Goal: Check status: Check status

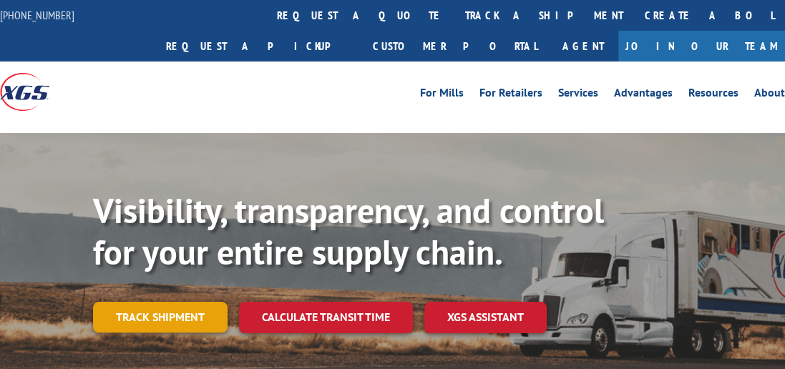
click at [192, 302] on link "Track shipment" at bounding box center [160, 317] width 134 height 30
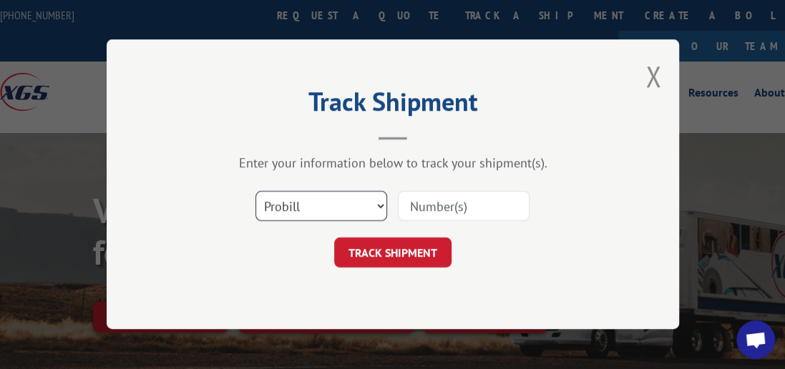
click at [380, 205] on select "Select category... Probill BOL PO" at bounding box center [321, 207] width 132 height 30
select select "bol"
click at [255, 192] on select "Select category... Probill BOL PO" at bounding box center [321, 207] width 132 height 30
click at [456, 208] on input at bounding box center [464, 207] width 132 height 30
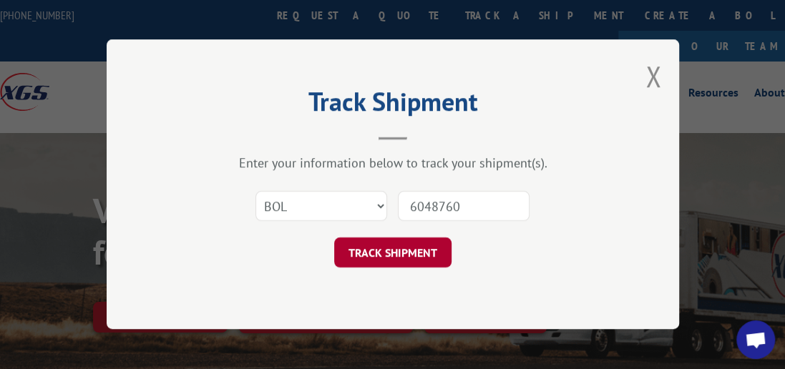
type input "6048760"
click at [422, 256] on button "TRACK SHIPMENT" at bounding box center [392, 253] width 117 height 30
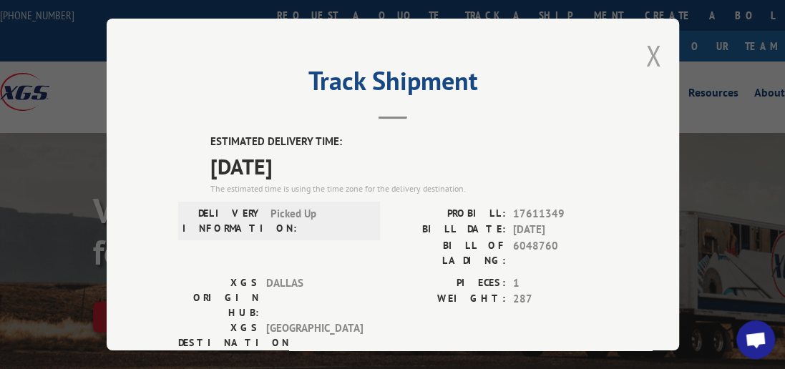
click at [650, 43] on button "Close modal" at bounding box center [653, 55] width 16 height 38
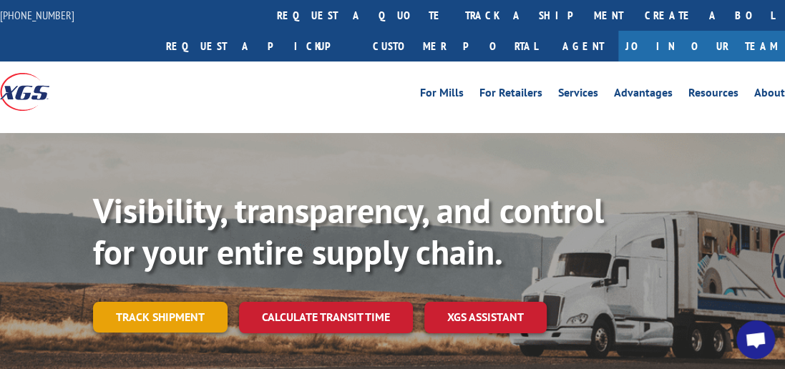
click at [121, 302] on link "Track shipment" at bounding box center [160, 317] width 134 height 30
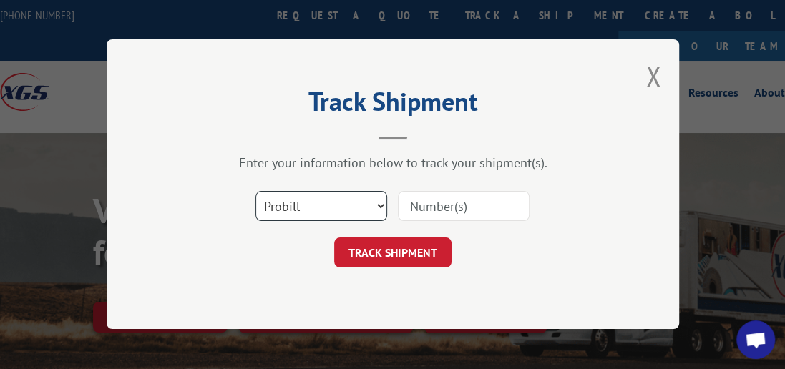
drag, startPoint x: 378, startPoint y: 206, endPoint x: 367, endPoint y: 209, distance: 11.1
click at [378, 206] on select "Select category... Probill BOL PO" at bounding box center [321, 207] width 132 height 30
select select "bol"
click at [255, 192] on select "Select category... Probill BOL PO" at bounding box center [321, 207] width 132 height 30
click at [451, 200] on input at bounding box center [464, 207] width 132 height 30
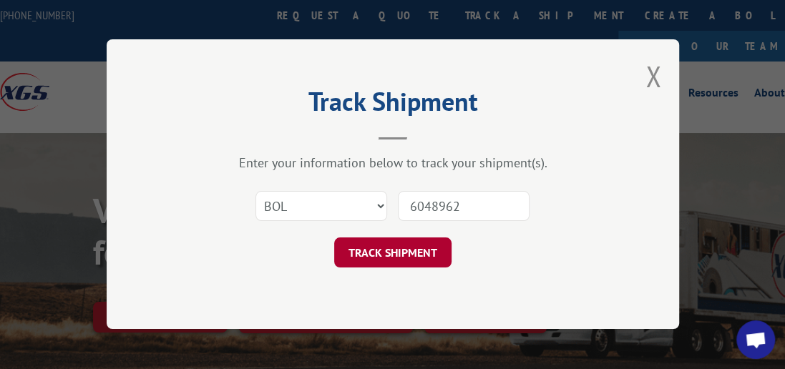
type input "6048962"
click at [390, 248] on button "TRACK SHIPMENT" at bounding box center [392, 253] width 117 height 30
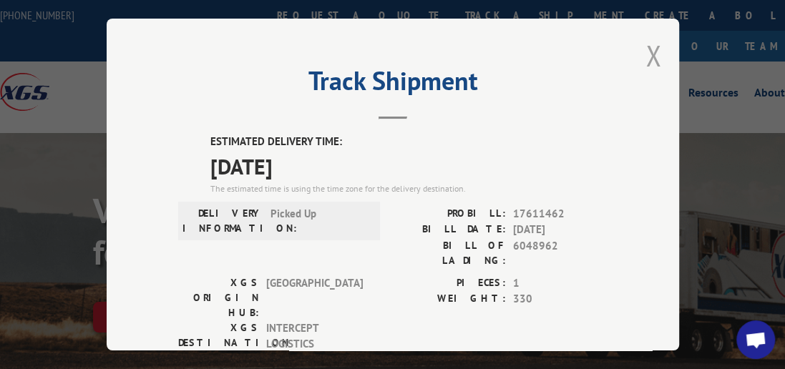
click at [645, 39] on button "Close modal" at bounding box center [653, 55] width 16 height 38
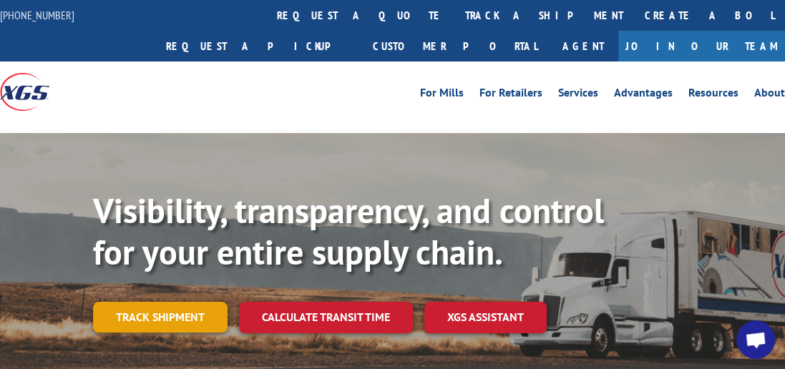
click at [185, 302] on link "Track shipment" at bounding box center [160, 317] width 134 height 30
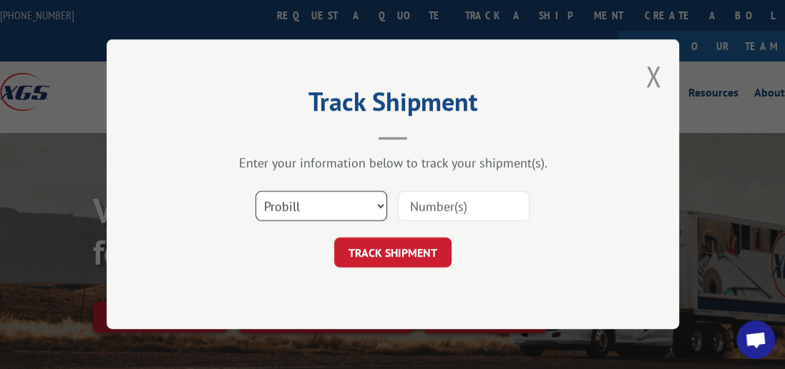
drag, startPoint x: 380, startPoint y: 203, endPoint x: 367, endPoint y: 209, distance: 14.1
click at [380, 203] on select "Select category... Probill BOL PO" at bounding box center [321, 207] width 132 height 30
select select "bol"
click at [255, 192] on select "Select category... Probill BOL PO" at bounding box center [321, 207] width 132 height 30
click at [455, 190] on div at bounding box center [464, 206] width 132 height 33
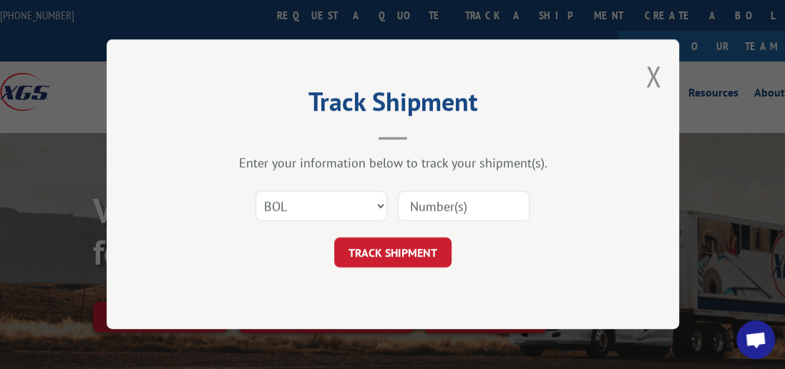
click at [454, 207] on input at bounding box center [464, 207] width 132 height 30
type input "6048963"
click at [436, 252] on button "TRACK SHIPMENT" at bounding box center [392, 253] width 117 height 30
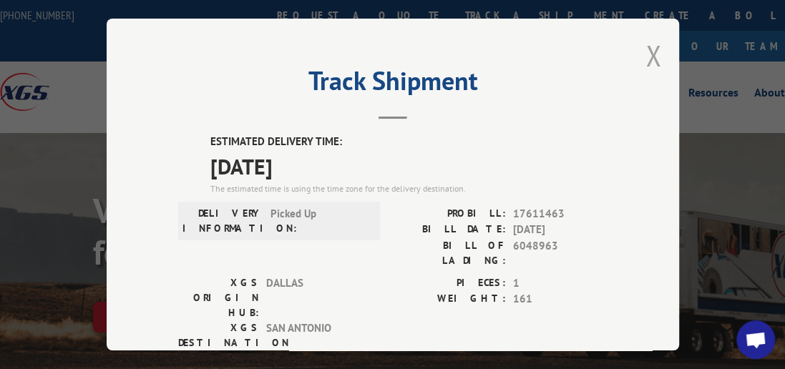
click at [649, 45] on button "Close modal" at bounding box center [653, 55] width 16 height 38
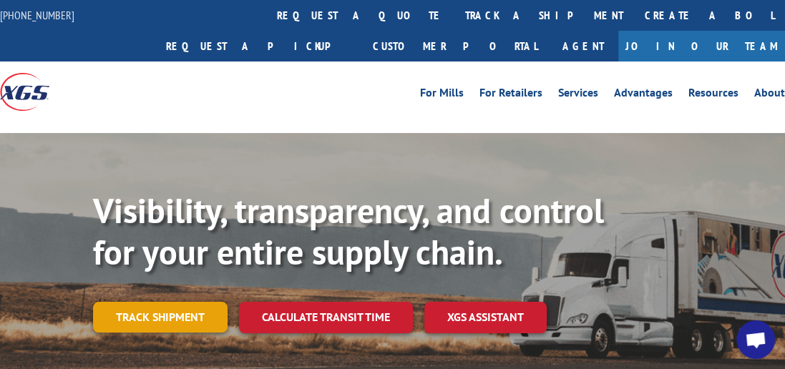
click at [203, 302] on link "Track shipment" at bounding box center [160, 317] width 134 height 30
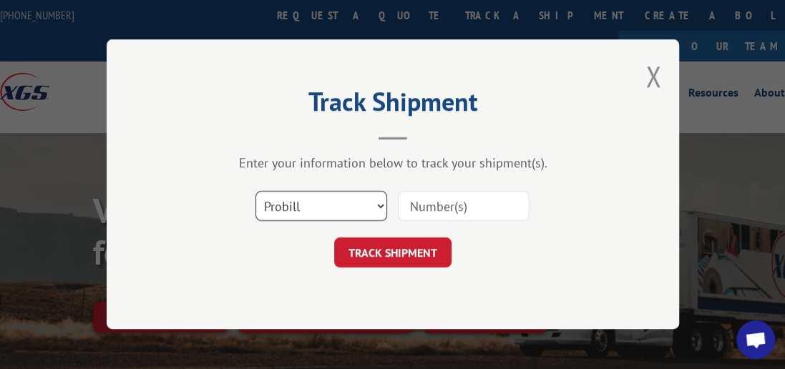
drag, startPoint x: 376, startPoint y: 205, endPoint x: 338, endPoint y: 221, distance: 41.1
click at [376, 205] on select "Select category... Probill BOL PO" at bounding box center [321, 207] width 132 height 30
select select "bol"
click at [255, 192] on select "Select category... Probill BOL PO" at bounding box center [321, 207] width 132 height 30
click at [478, 212] on input at bounding box center [464, 207] width 132 height 30
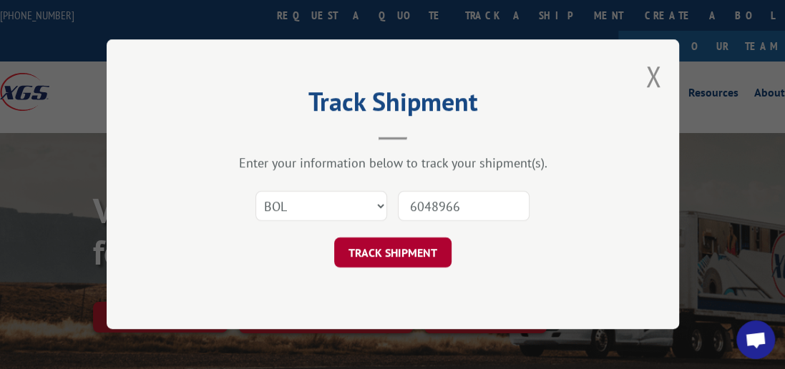
type input "6048966"
click at [408, 251] on button "TRACK SHIPMENT" at bounding box center [392, 253] width 117 height 30
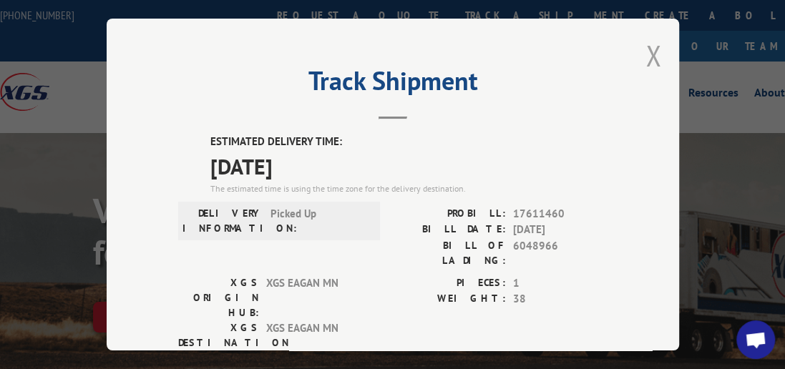
click at [649, 46] on button "Close modal" at bounding box center [653, 55] width 16 height 38
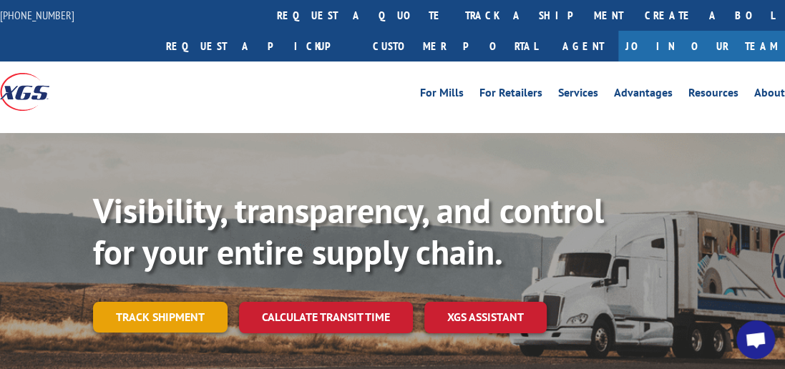
click at [179, 302] on link "Track shipment" at bounding box center [160, 317] width 134 height 30
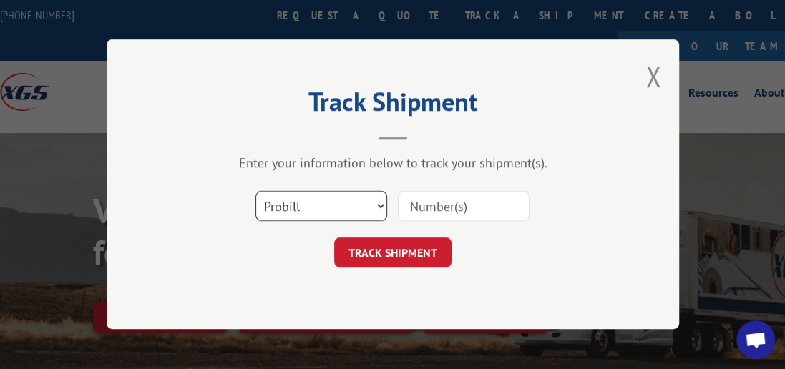
drag, startPoint x: 379, startPoint y: 205, endPoint x: 371, endPoint y: 207, distance: 8.0
click at [379, 205] on select "Select category... Probill BOL PO" at bounding box center [321, 207] width 132 height 30
select select "bol"
click at [255, 192] on select "Select category... Probill BOL PO" at bounding box center [321, 207] width 132 height 30
click at [447, 205] on input at bounding box center [464, 207] width 132 height 30
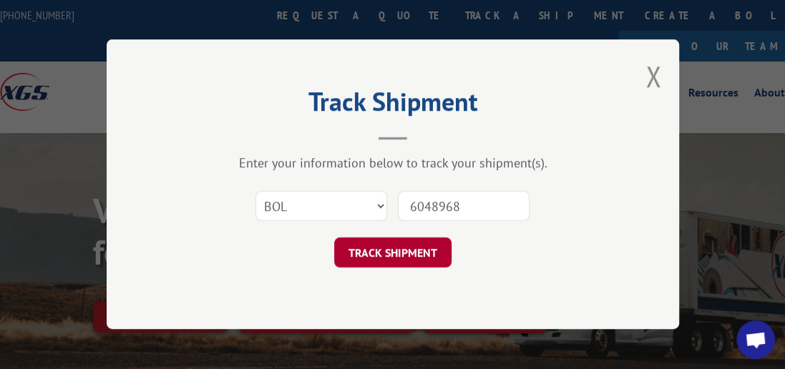
type input "6048968"
click at [406, 245] on button "TRACK SHIPMENT" at bounding box center [392, 253] width 117 height 30
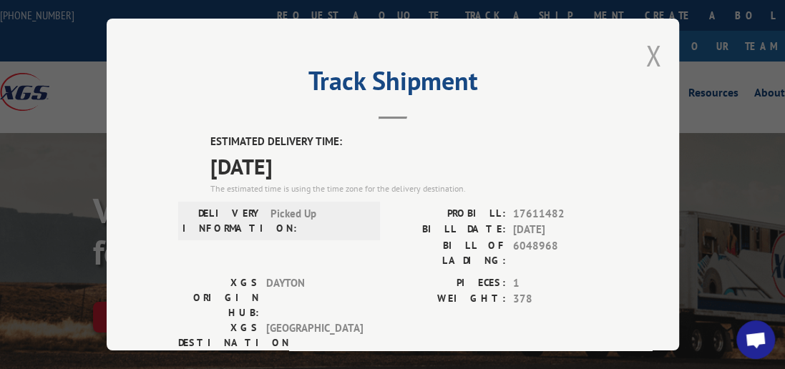
click at [650, 42] on button "Close modal" at bounding box center [653, 55] width 16 height 38
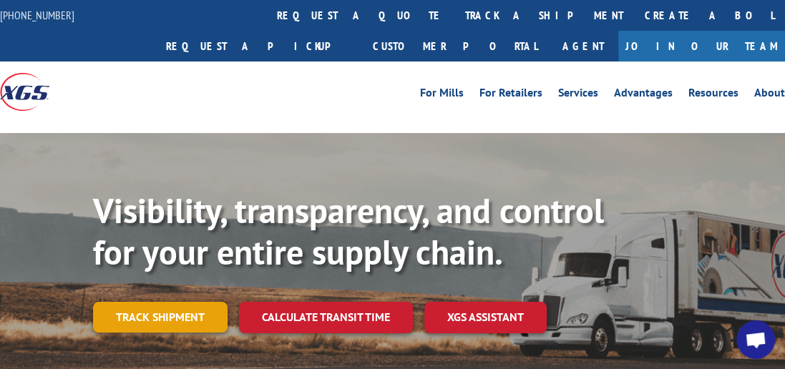
click at [155, 302] on link "Track shipment" at bounding box center [160, 317] width 134 height 30
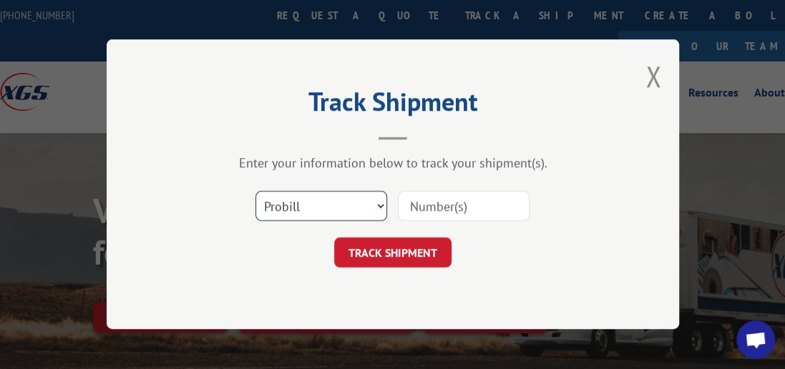
click at [381, 206] on select "Select category... Probill BOL PO" at bounding box center [321, 207] width 132 height 30
select select "bol"
click at [255, 192] on select "Select category... Probill BOL PO" at bounding box center [321, 207] width 132 height 30
click at [418, 206] on input at bounding box center [464, 207] width 132 height 30
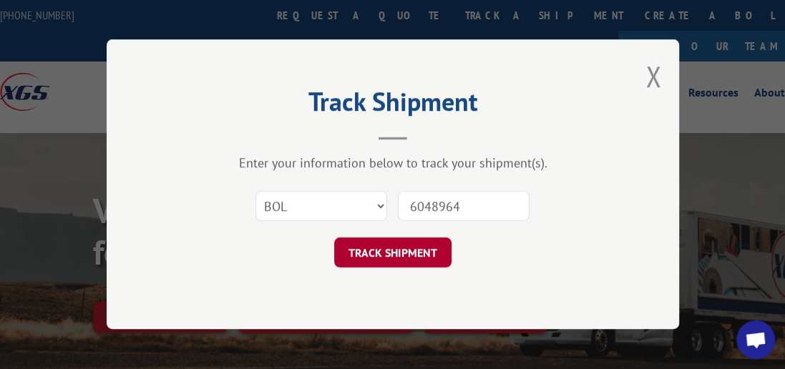
type input "6048964"
click at [399, 241] on button "TRACK SHIPMENT" at bounding box center [392, 253] width 117 height 30
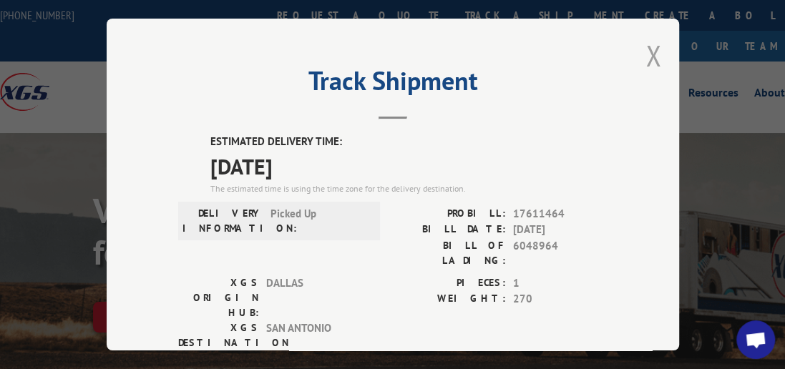
click at [648, 51] on button "Close modal" at bounding box center [653, 55] width 16 height 38
